Goal: Information Seeking & Learning: Learn about a topic

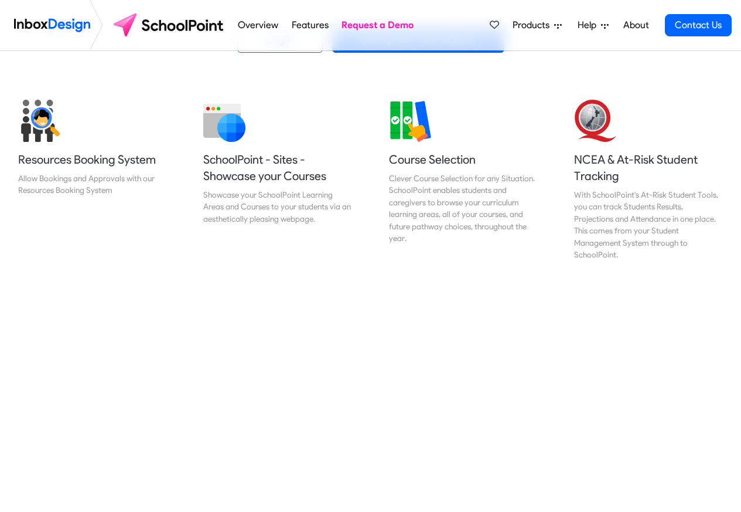
scroll to position [422, 0]
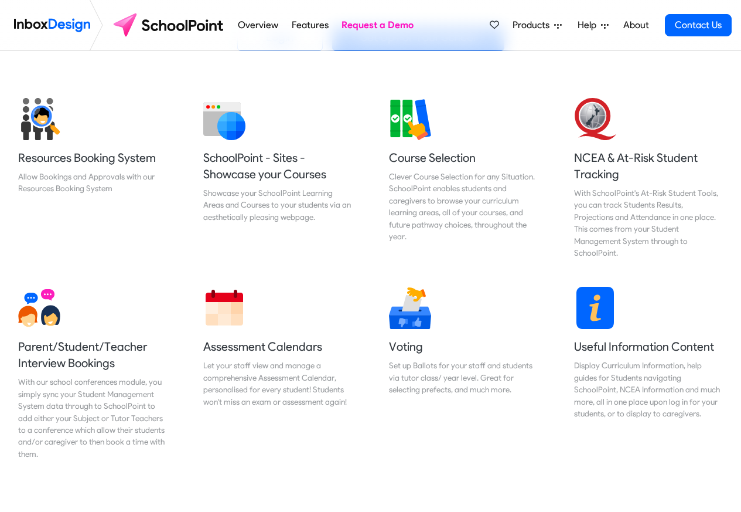
click at [389, 24] on link "Request a Demo" at bounding box center [378, 24] width 79 height 23
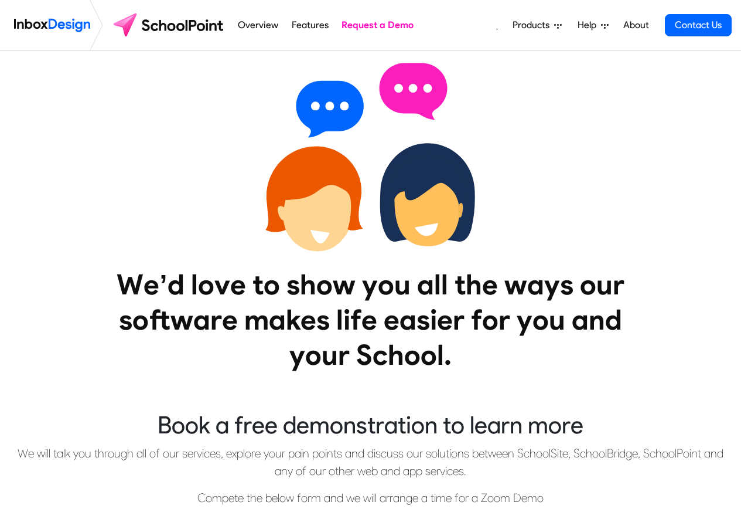
click at [230, 24] on img at bounding box center [170, 25] width 124 height 28
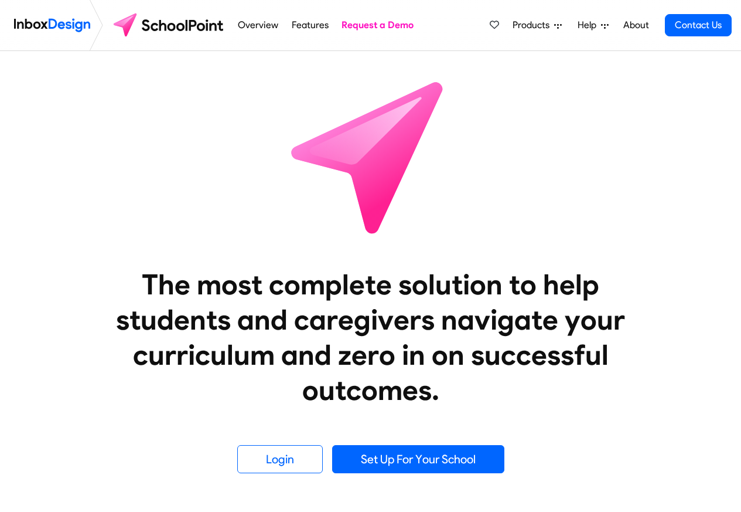
click at [548, 24] on span "Products" at bounding box center [534, 25] width 42 height 14
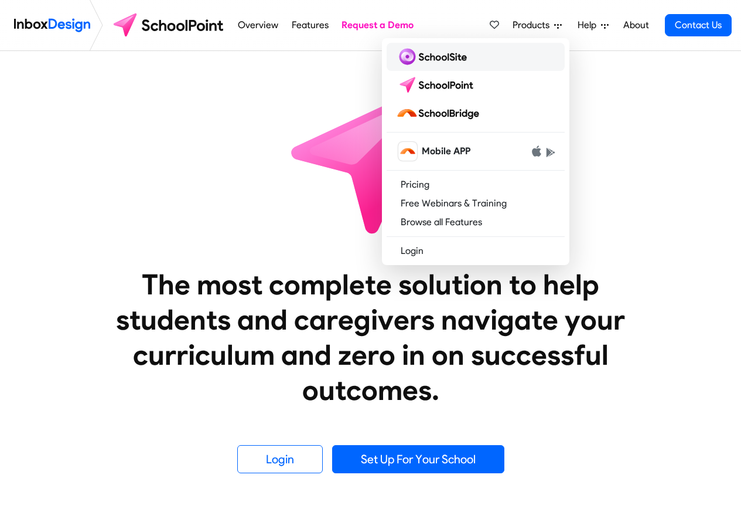
click at [437, 59] on img at bounding box center [434, 56] width 76 height 19
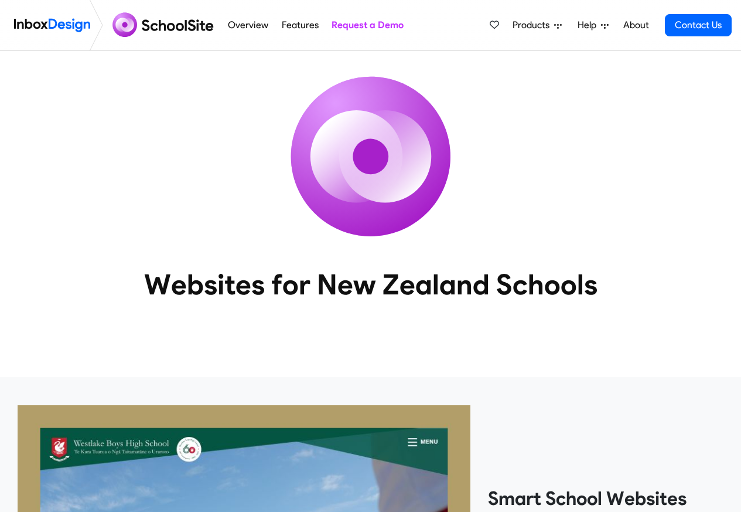
click at [560, 24] on icon at bounding box center [558, 26] width 8 height 5
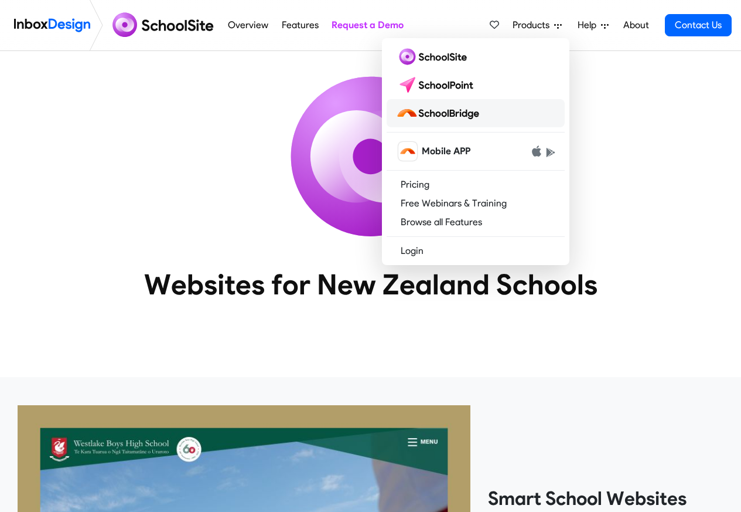
click at [445, 113] on img at bounding box center [440, 113] width 88 height 19
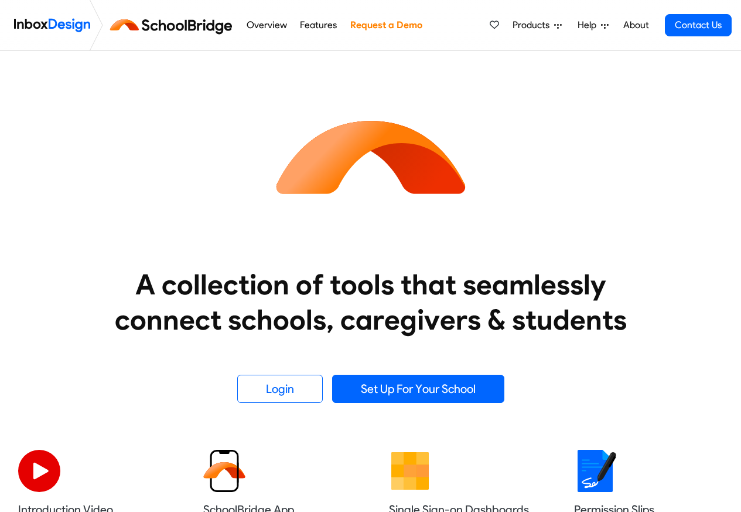
click at [554, 24] on span "Products" at bounding box center [534, 25] width 42 height 14
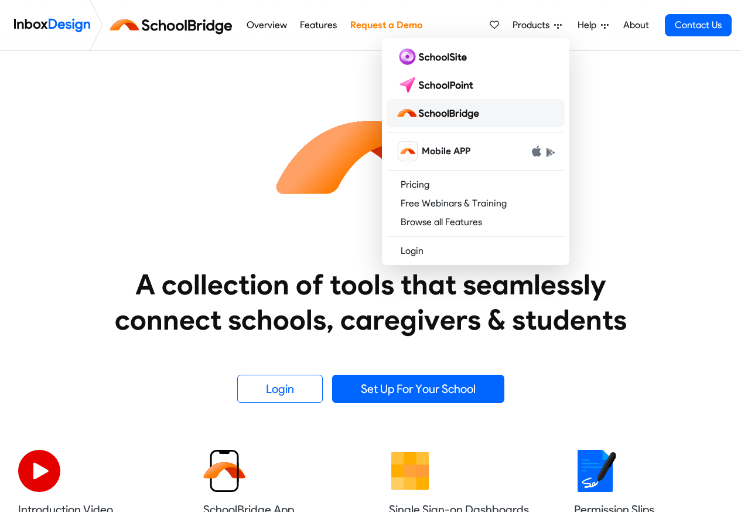
click at [444, 114] on img at bounding box center [440, 113] width 88 height 19
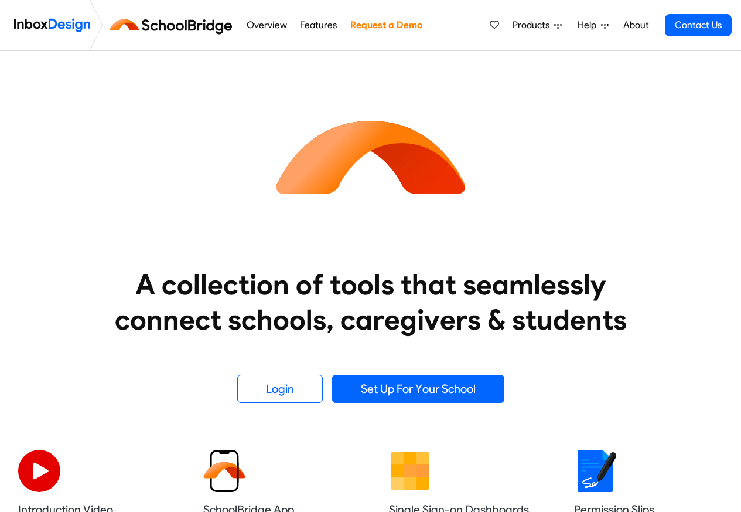
click at [270, 25] on link "Overview" at bounding box center [266, 24] width 47 height 23
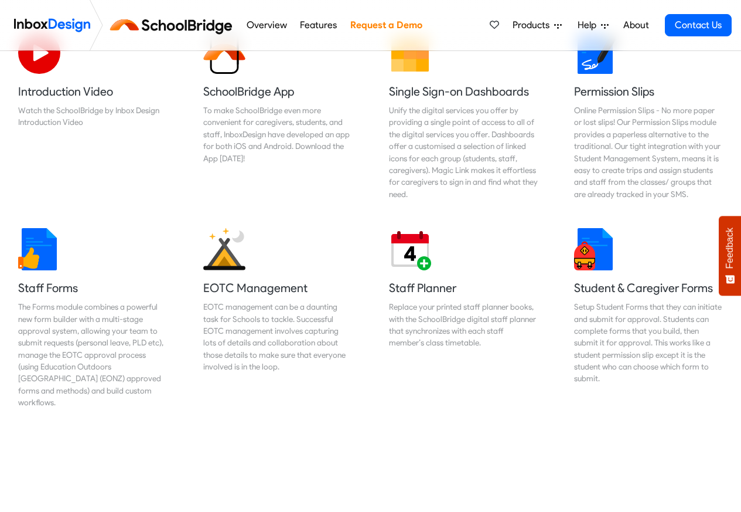
scroll to position [422, 0]
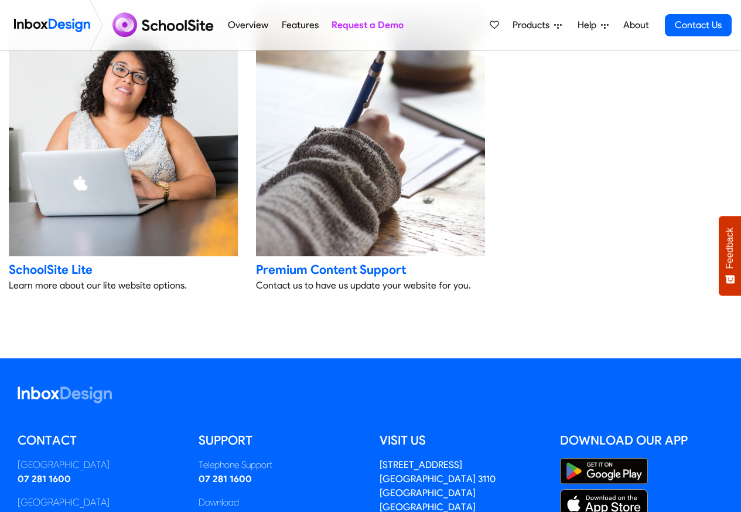
scroll to position [2532, 0]
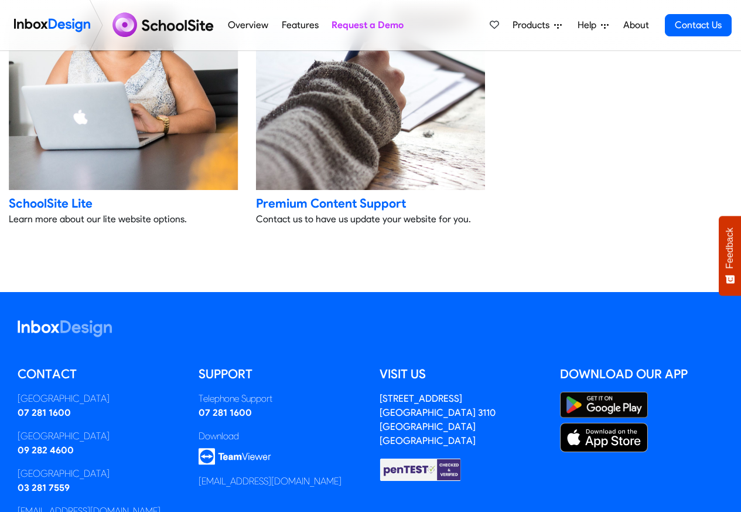
click at [628, 24] on link "About" at bounding box center [636, 24] width 32 height 23
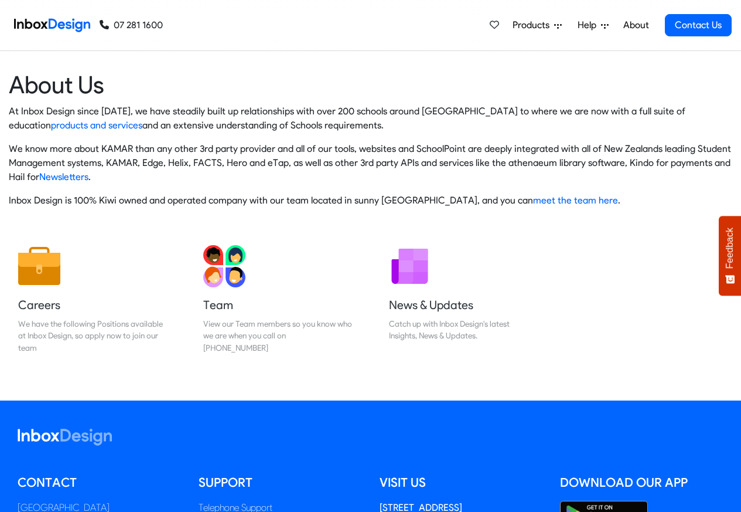
click at [549, 24] on span "Products" at bounding box center [534, 25] width 42 height 14
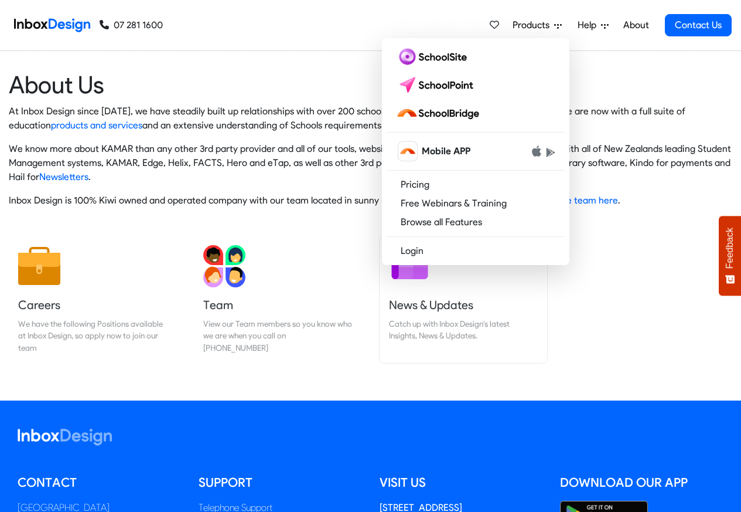
click at [426, 301] on h5 "News & Updates" at bounding box center [463, 305] width 149 height 16
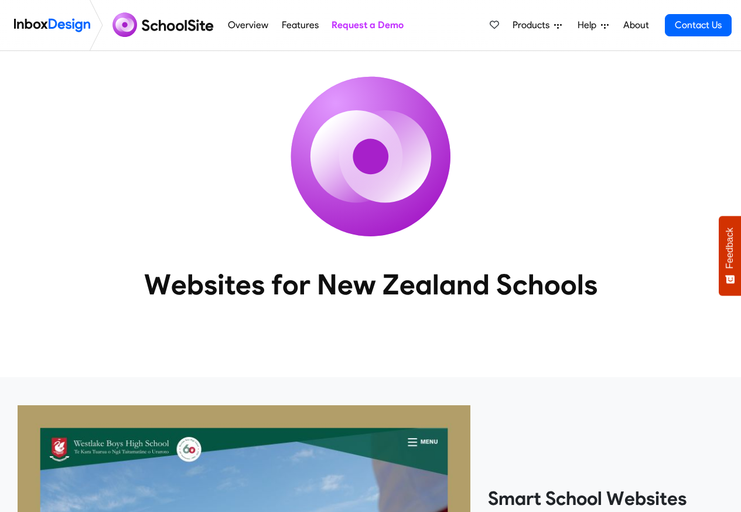
scroll to position [2532, 0]
